Goal: Task Accomplishment & Management: Use online tool/utility

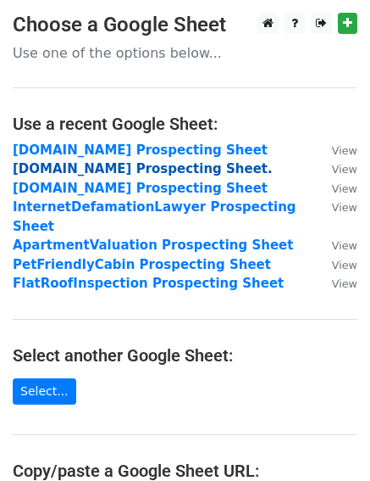
click at [129, 175] on strong "FortWorthDumpsterRental.com Prospecting Sheet." at bounding box center [143, 168] width 260 height 15
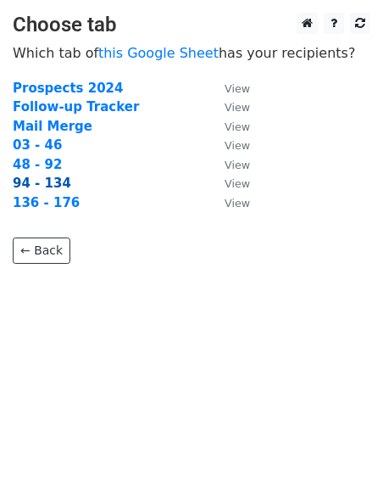
click at [52, 186] on strong "94 - 134" at bounding box center [42, 182] width 58 height 15
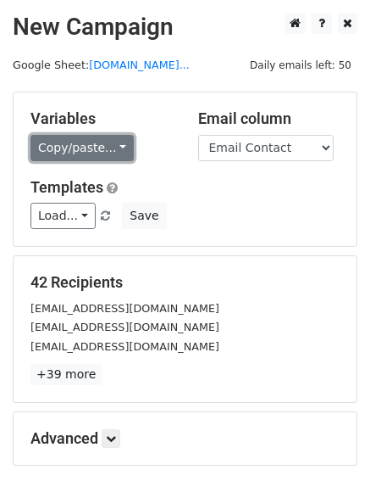
click at [64, 152] on link "Copy/paste..." at bounding box center [82, 148] width 103 height 26
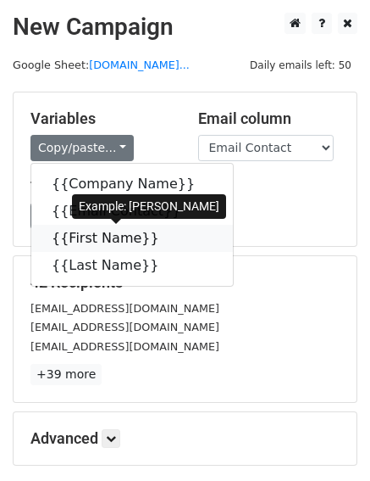
click at [92, 233] on link "{{First Name}}" at bounding box center [132, 238] width 202 height 27
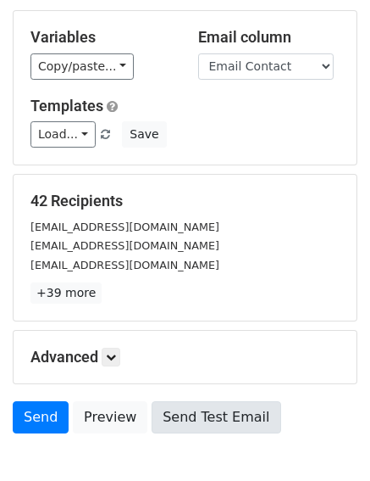
scroll to position [178, 0]
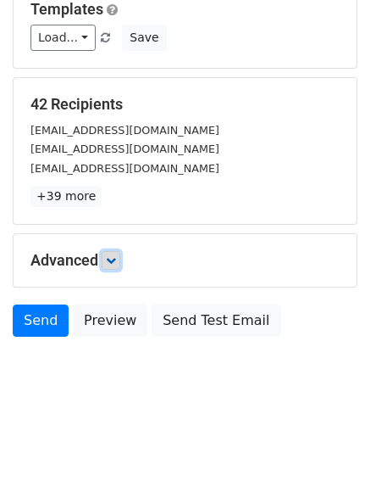
click at [114, 262] on icon at bounding box center [111, 260] width 10 height 10
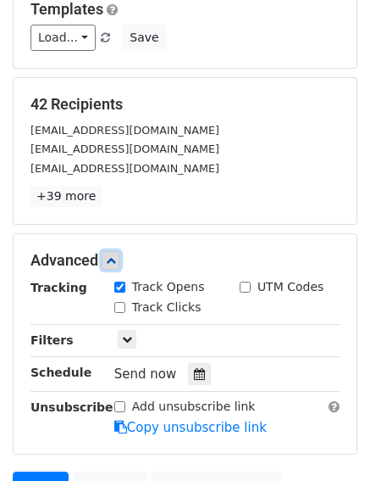
scroll to position [344, 0]
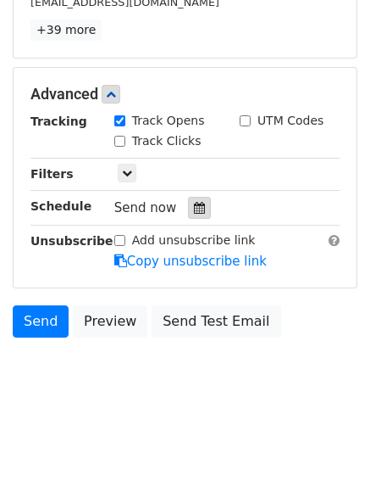
click at [197, 216] on div at bounding box center [199, 208] width 23 height 22
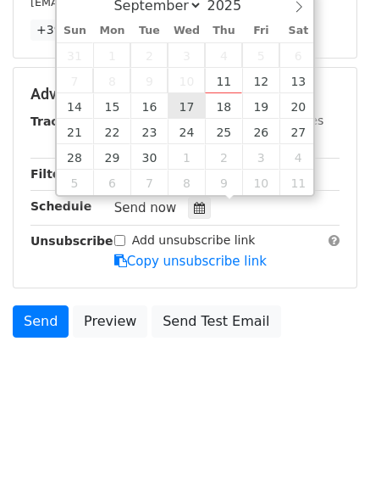
type input "[DATE] 12:00"
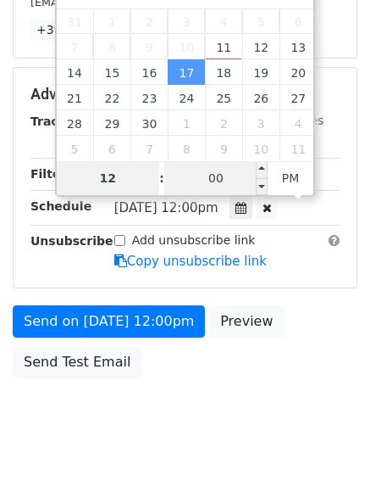
scroll to position [317, 0]
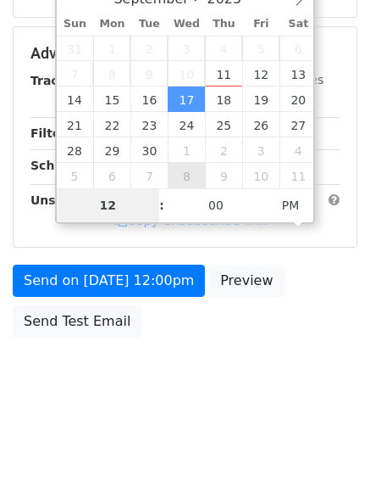
type input "2"
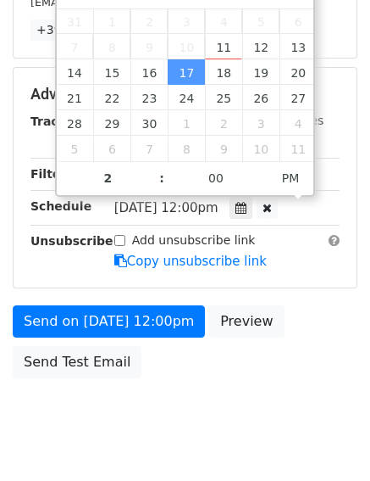
type input "[DATE] 14:00"
click at [185, 429] on body "New Campaign Daily emails left: 50 Google Sheet: [DOMAIN_NAME]... Variables Cop…" at bounding box center [185, 62] width 370 height 786
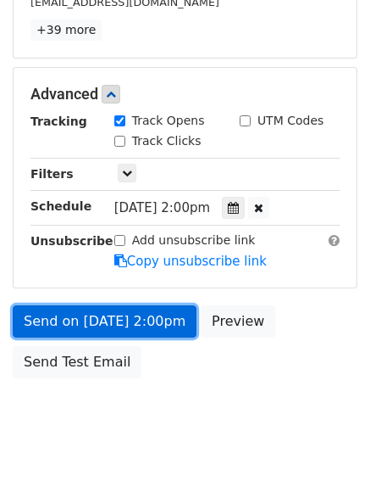
click at [110, 314] on link "Send on [DATE] 2:00pm" at bounding box center [105, 321] width 184 height 32
